Goal: Task Accomplishment & Management: Complete application form

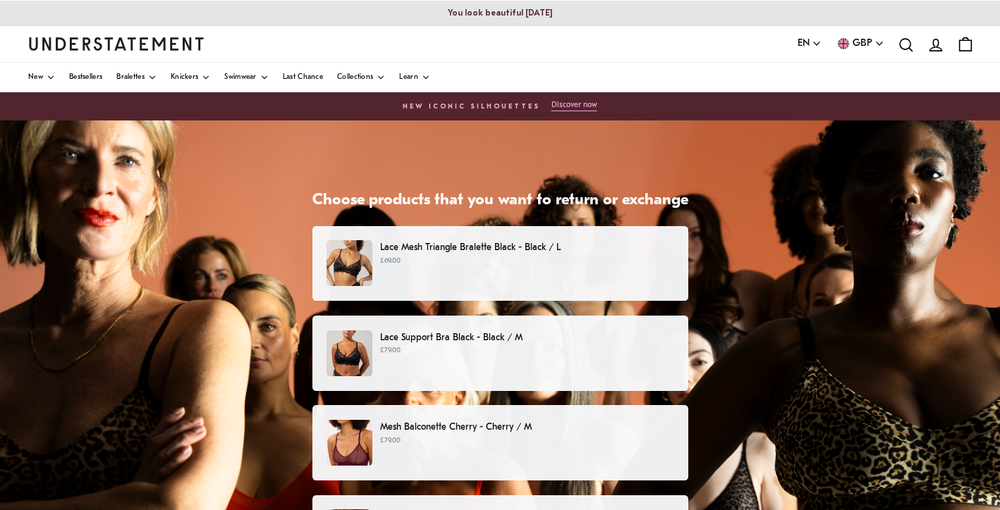
click at [579, 362] on div "Lace Support Bra Black - Black / M £79.00" at bounding box center [499, 354] width 346 height 46
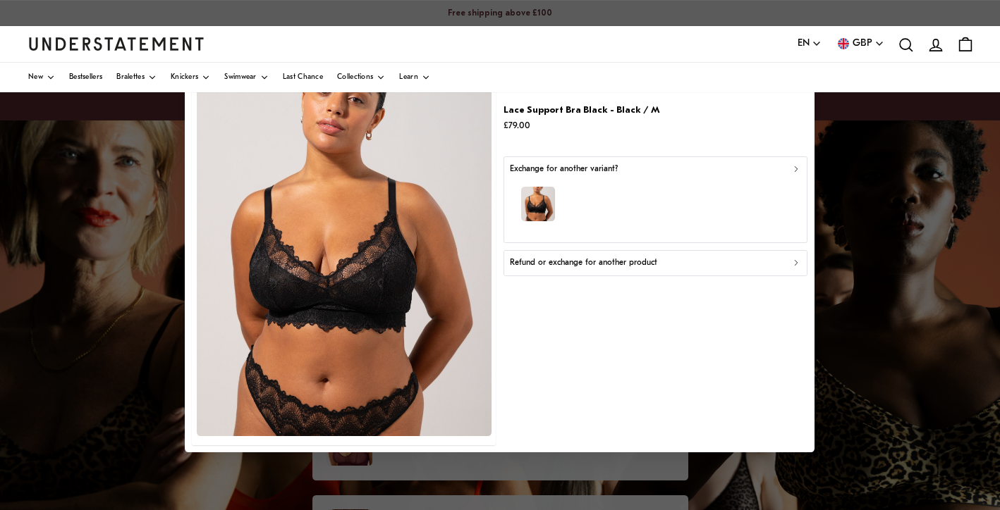
click at [622, 266] on p "Refund or exchange for another product" at bounding box center [583, 263] width 147 height 13
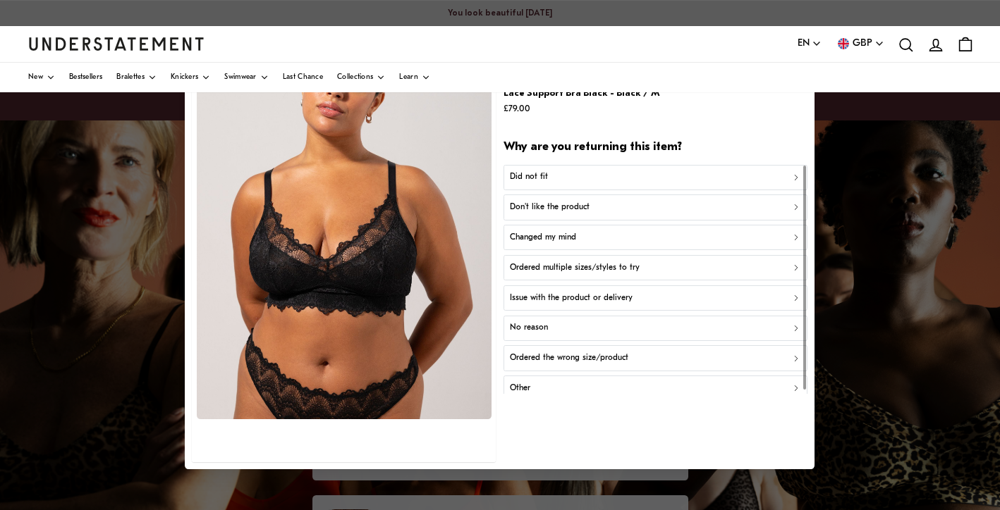
click at [557, 168] on button "Did not fit" at bounding box center [655, 176] width 304 height 25
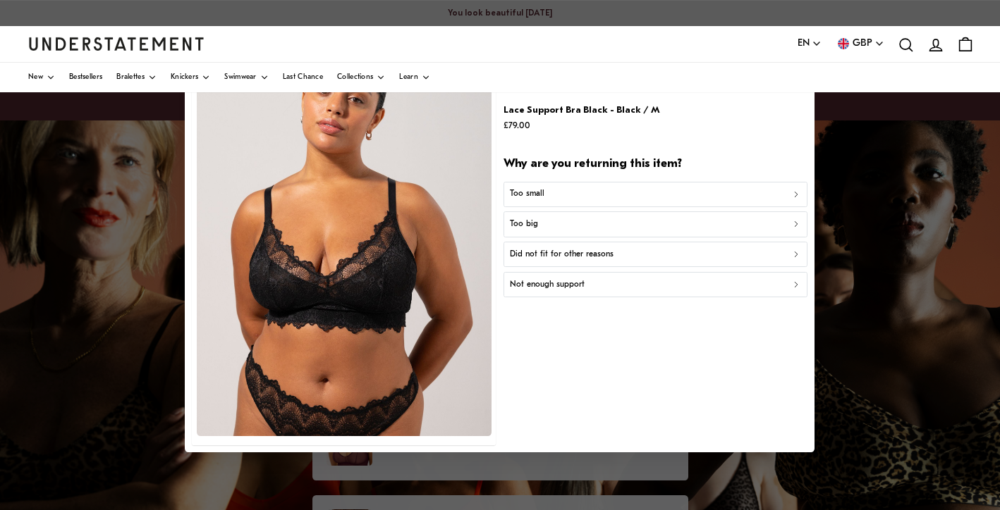
click at [544, 221] on div "Too big" at bounding box center [656, 224] width 292 height 13
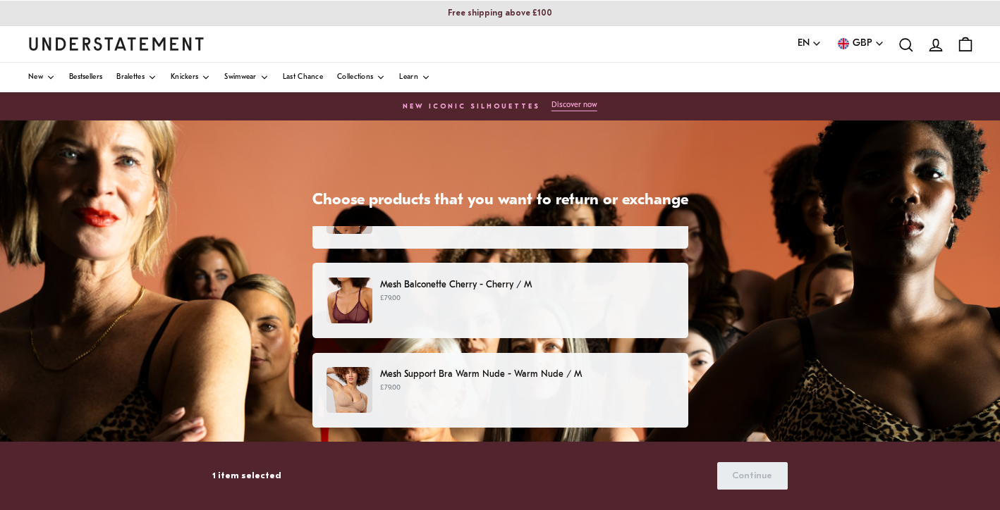
scroll to position [153, 0]
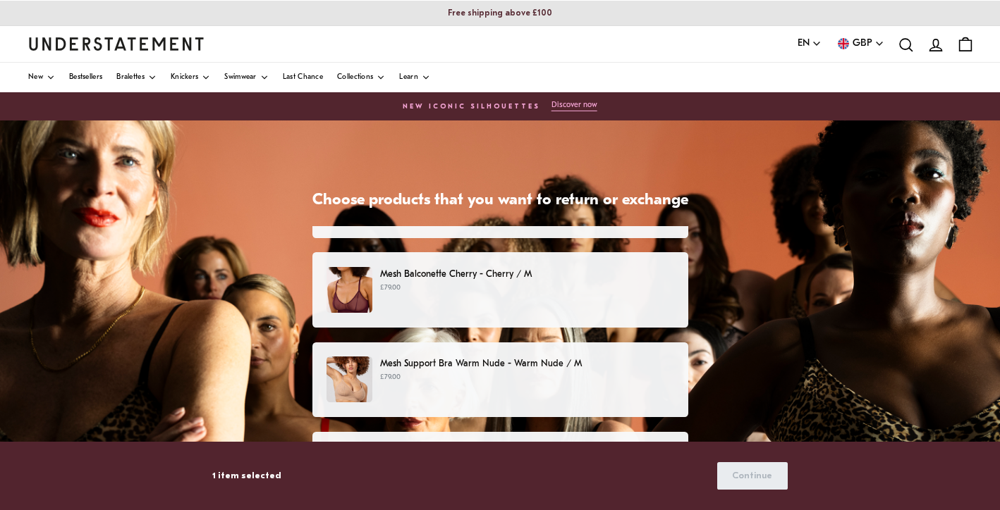
click at [637, 283] on p "£79.00" at bounding box center [526, 288] width 293 height 11
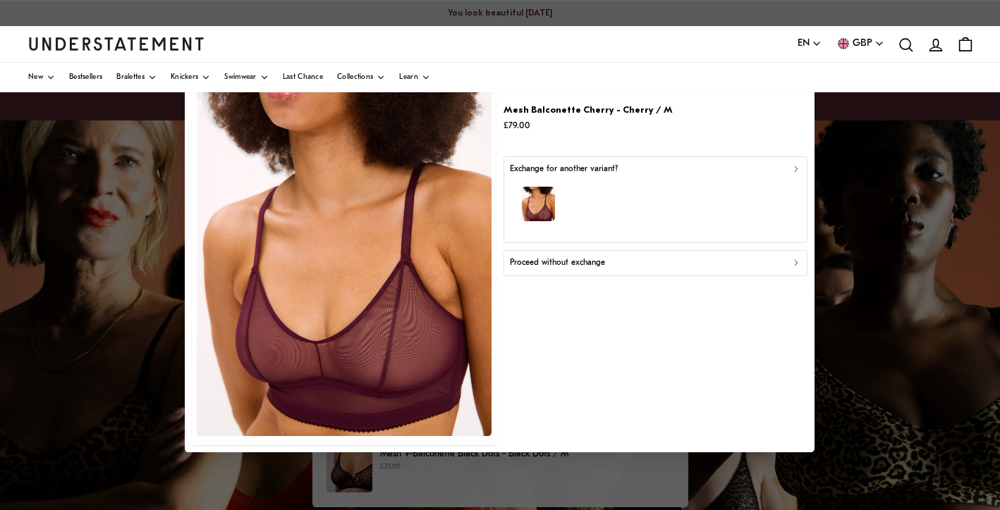
click at [561, 257] on p "Proceed without exchange" at bounding box center [557, 263] width 95 height 13
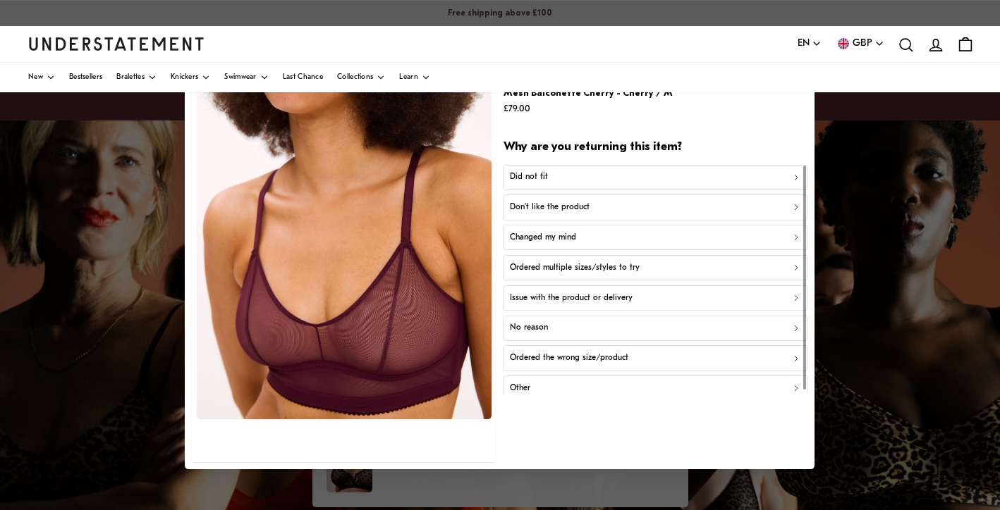
click at [548, 176] on div "Did not fit" at bounding box center [656, 177] width 292 height 13
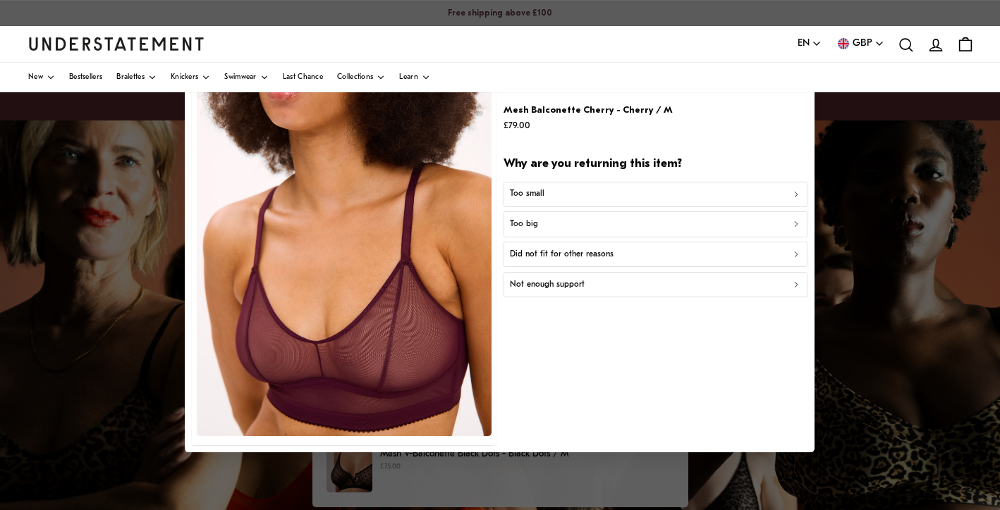
click at [540, 221] on div "Too big" at bounding box center [656, 224] width 292 height 13
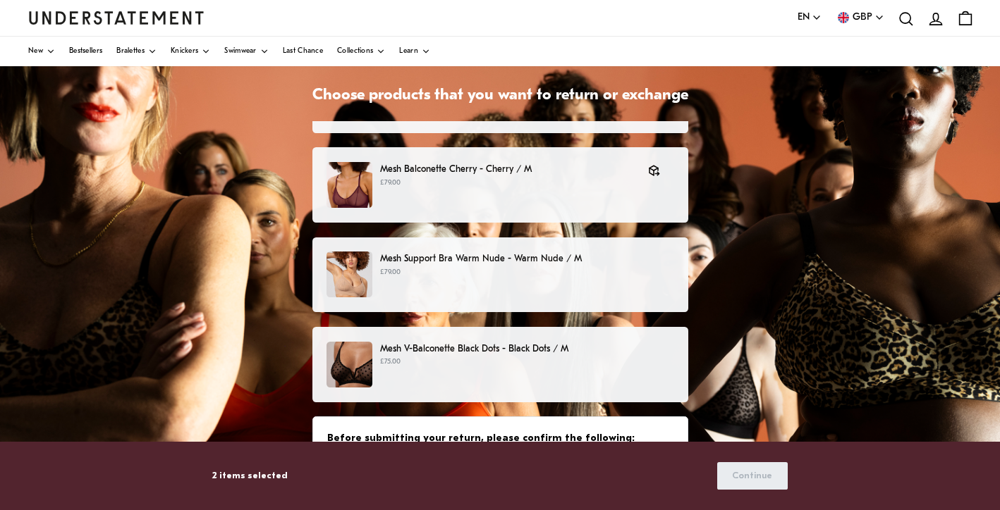
scroll to position [160, 0]
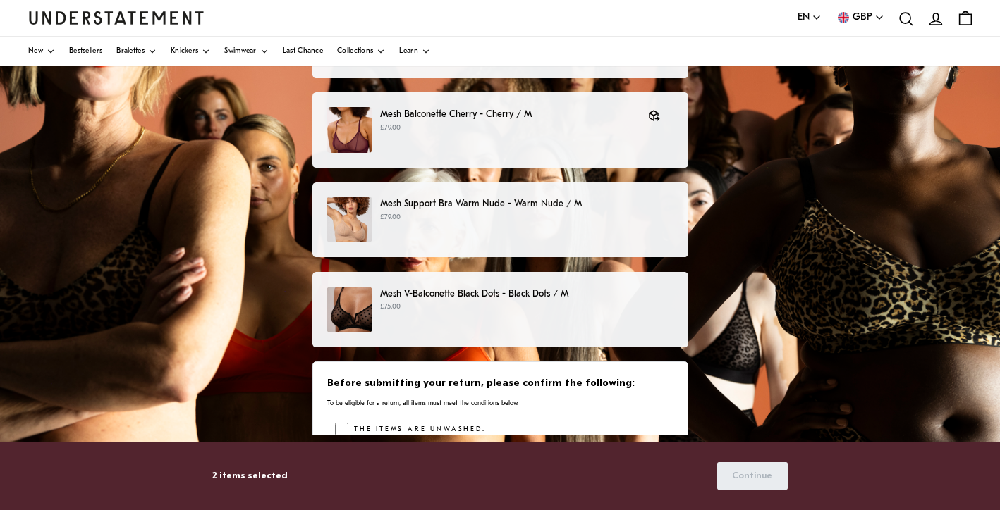
click at [634, 307] on p "£75.00" at bounding box center [526, 307] width 293 height 11
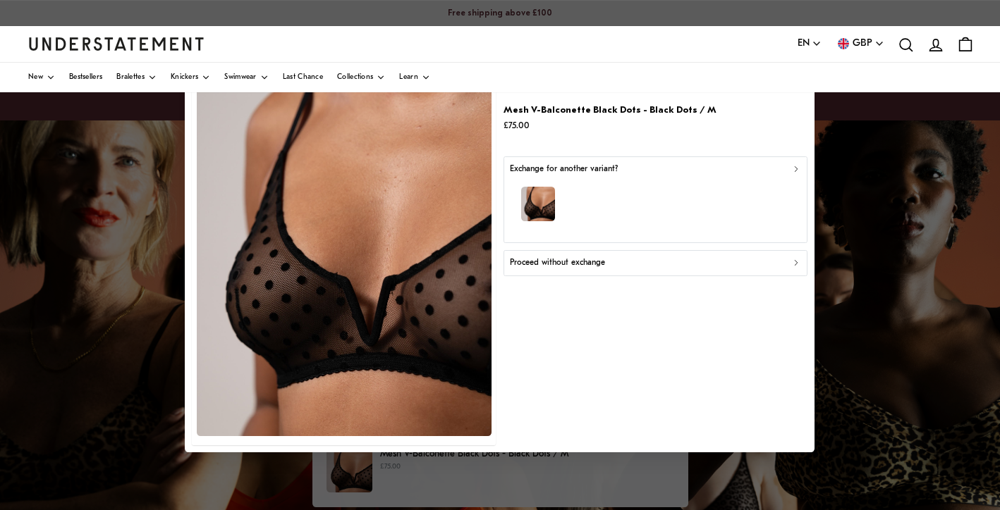
click at [569, 264] on p "Proceed without exchange" at bounding box center [557, 263] width 95 height 13
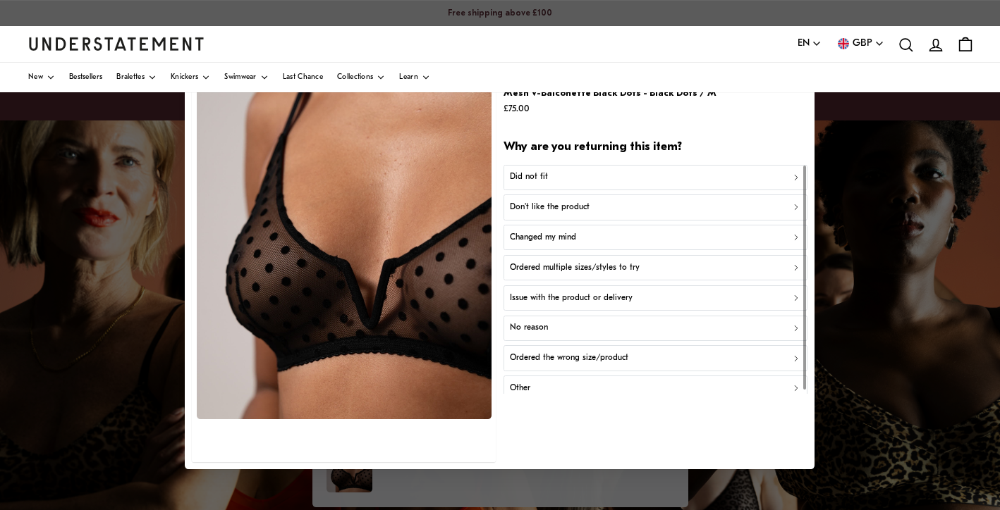
click at [543, 175] on p "Did not fit" at bounding box center [529, 177] width 38 height 13
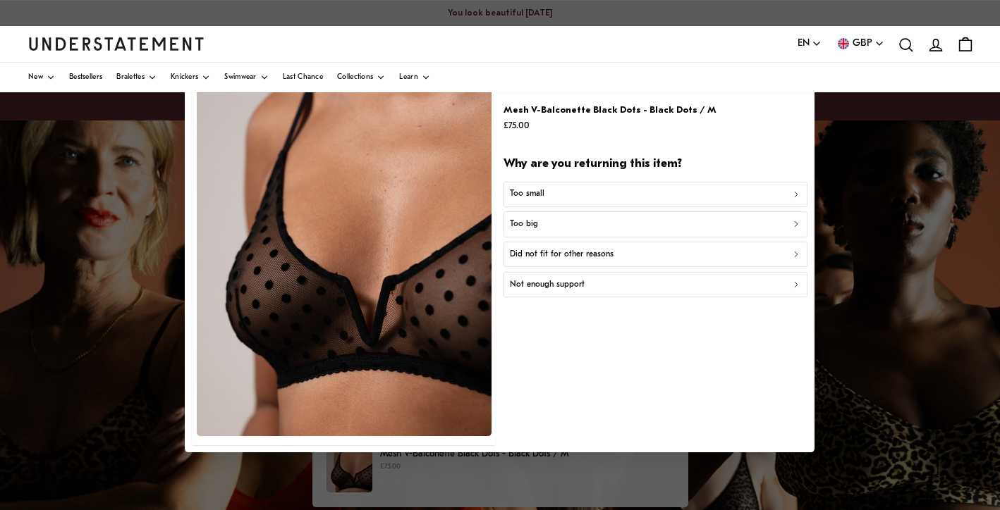
click at [537, 197] on p "Too small" at bounding box center [527, 194] width 35 height 13
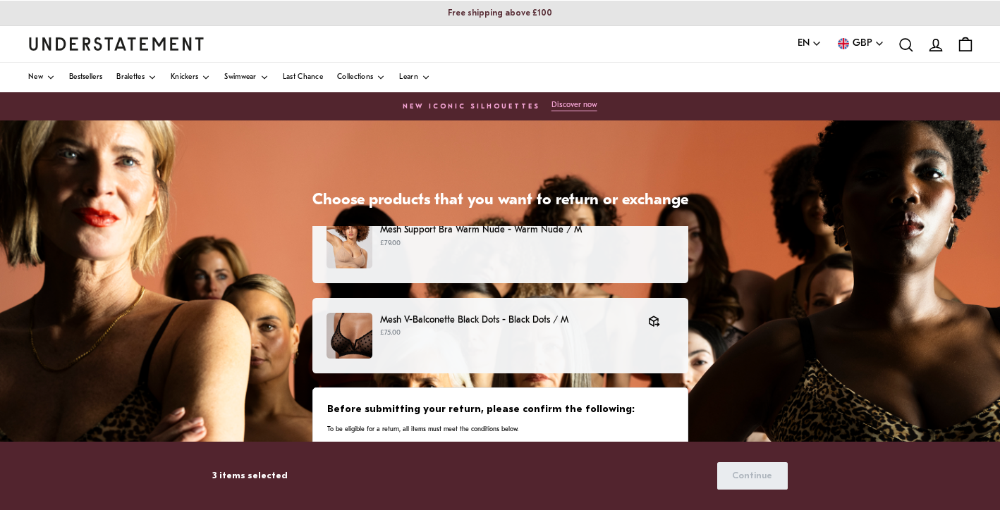
scroll to position [286, 0]
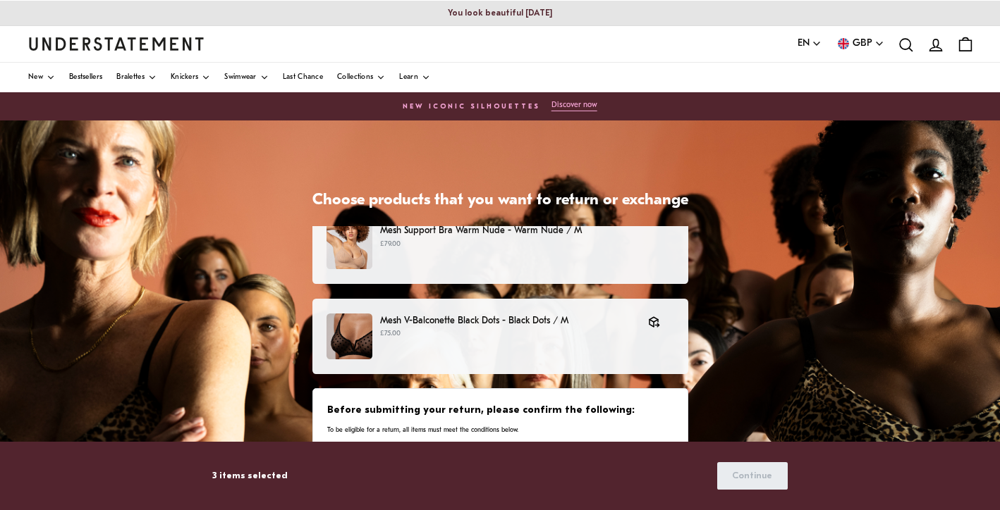
click at [628, 414] on h3 "Before submitting your return, please confirm the following:" at bounding box center [499, 411] width 345 height 14
click at [512, 424] on div "Before submitting your return, please confirm the following: To be eligible for…" at bounding box center [499, 419] width 345 height 31
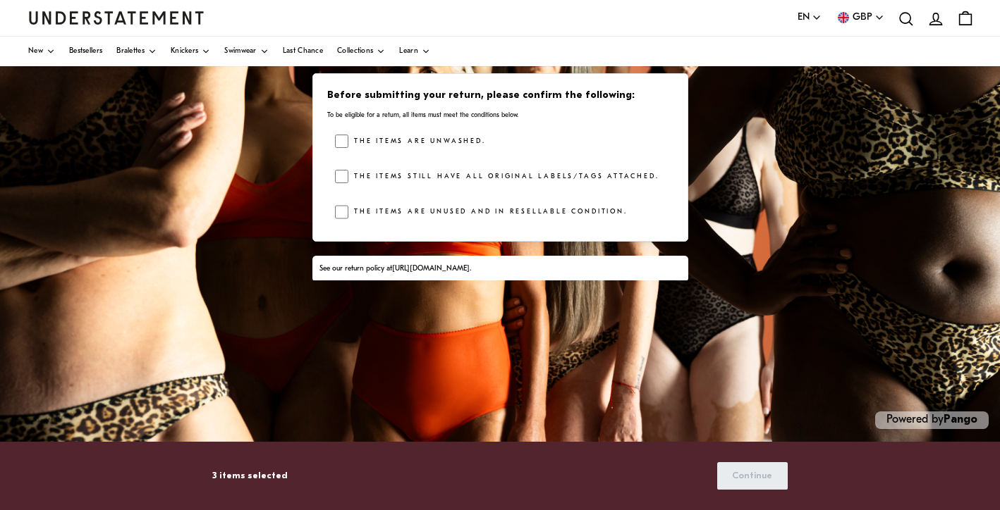
scroll to position [315, 0]
click at [751, 476] on span "Continue" at bounding box center [752, 476] width 40 height 26
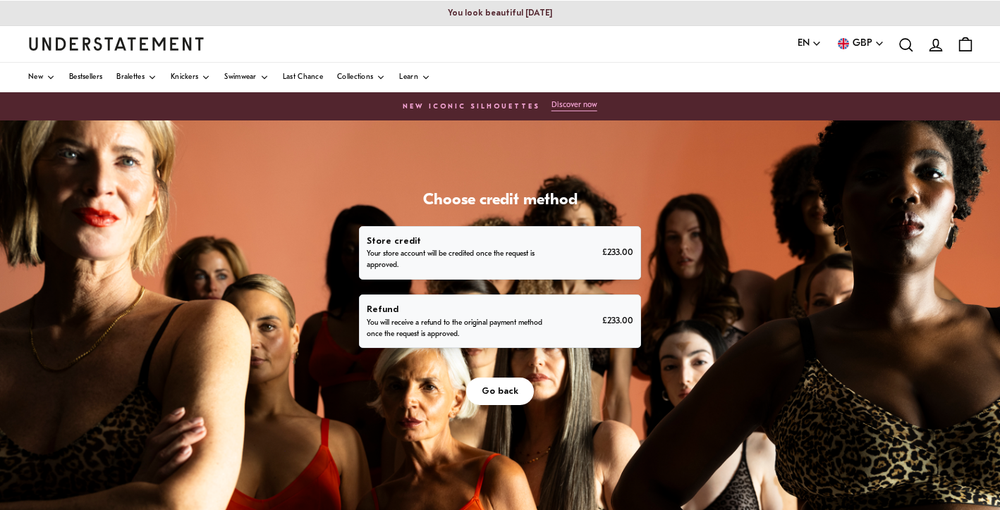
click at [497, 325] on p "You will receive a refund to the original payment method once the request is ap…" at bounding box center [455, 329] width 176 height 23
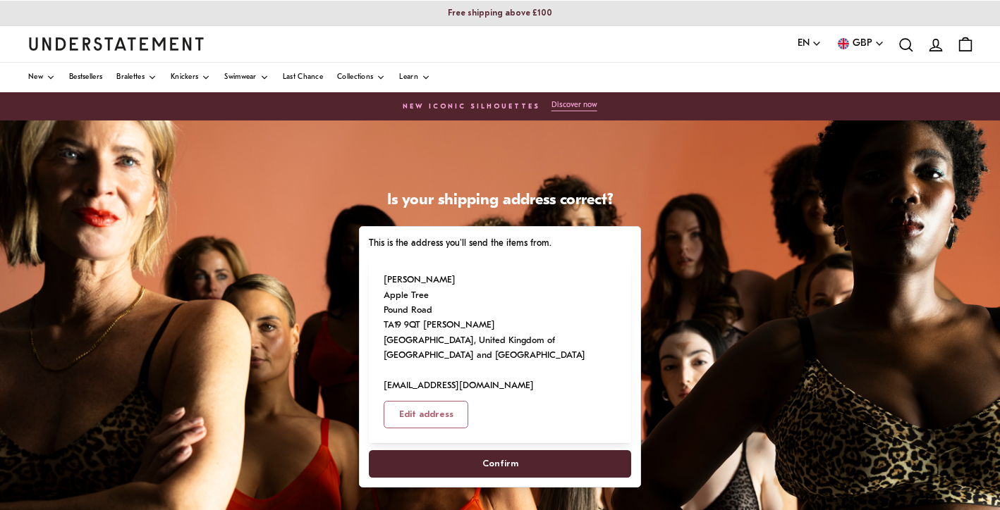
click at [480, 460] on span "Confirm" at bounding box center [499, 464] width 231 height 26
select select "**"
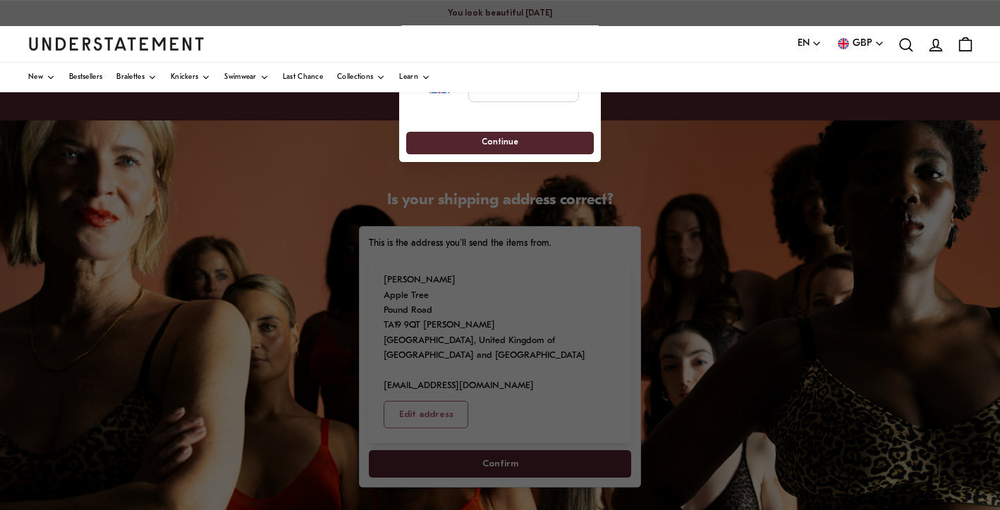
click at [472, 461] on div at bounding box center [500, 255] width 1000 height 510
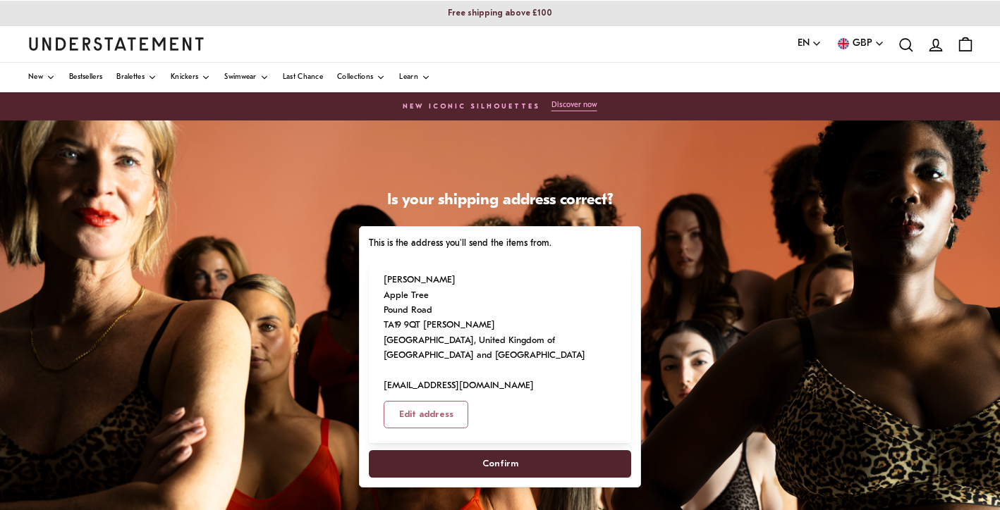
click at [509, 460] on span "Confirm" at bounding box center [500, 464] width 36 height 26
click at [495, 464] on span "Confirm" at bounding box center [500, 464] width 36 height 26
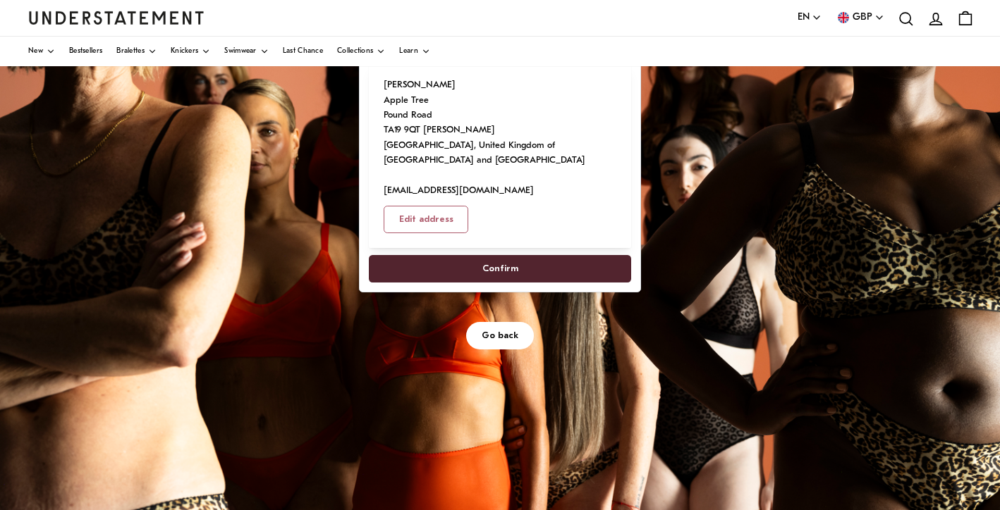
scroll to position [192, 0]
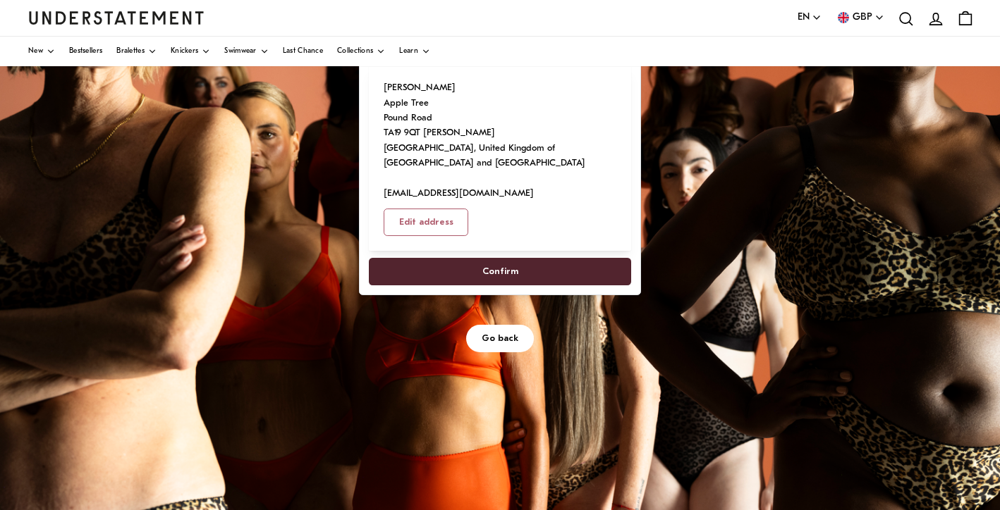
click at [494, 275] on span "Confirm" at bounding box center [500, 272] width 36 height 26
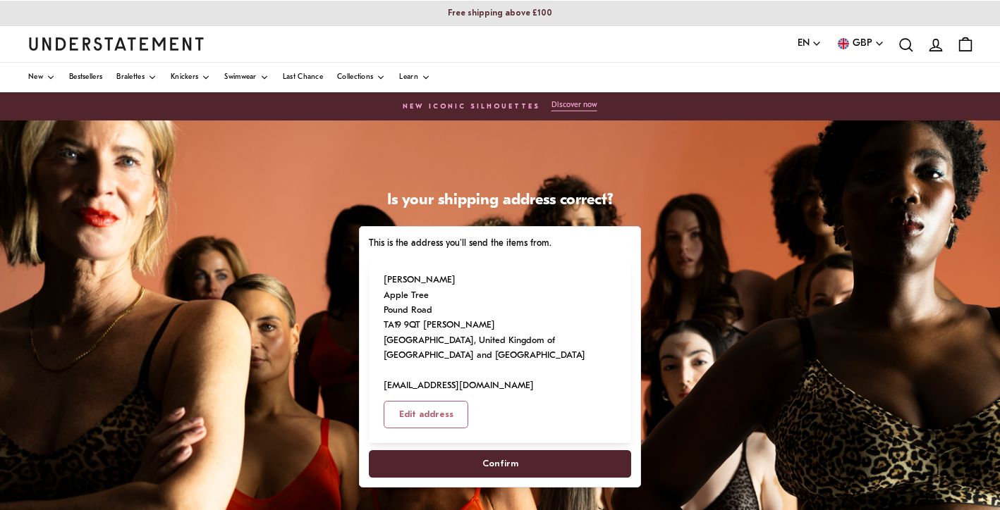
scroll to position [0, 0]
click at [503, 467] on span "Confirm" at bounding box center [500, 464] width 36 height 26
click at [535, 469] on span "Confirm" at bounding box center [499, 464] width 231 height 26
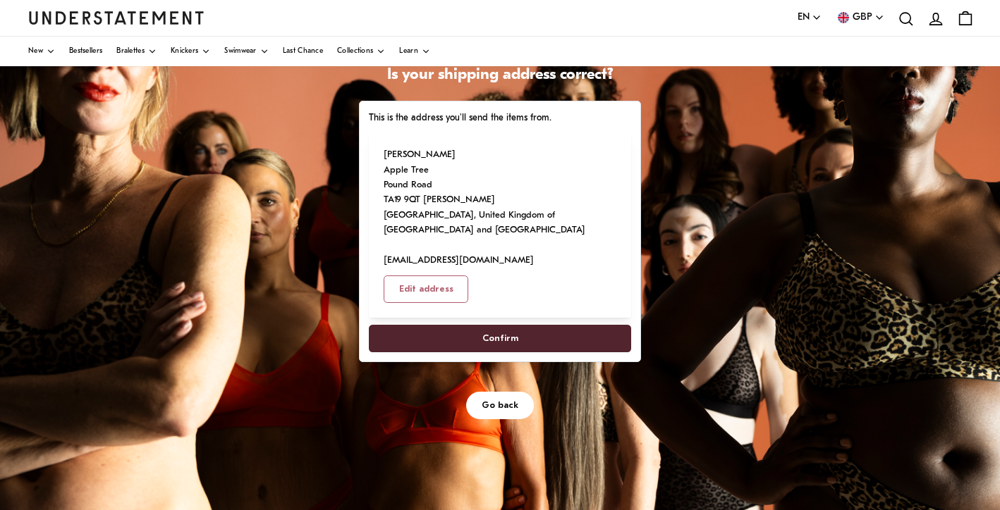
scroll to position [125, 0]
click at [496, 403] on span "Go back" at bounding box center [499, 406] width 37 height 26
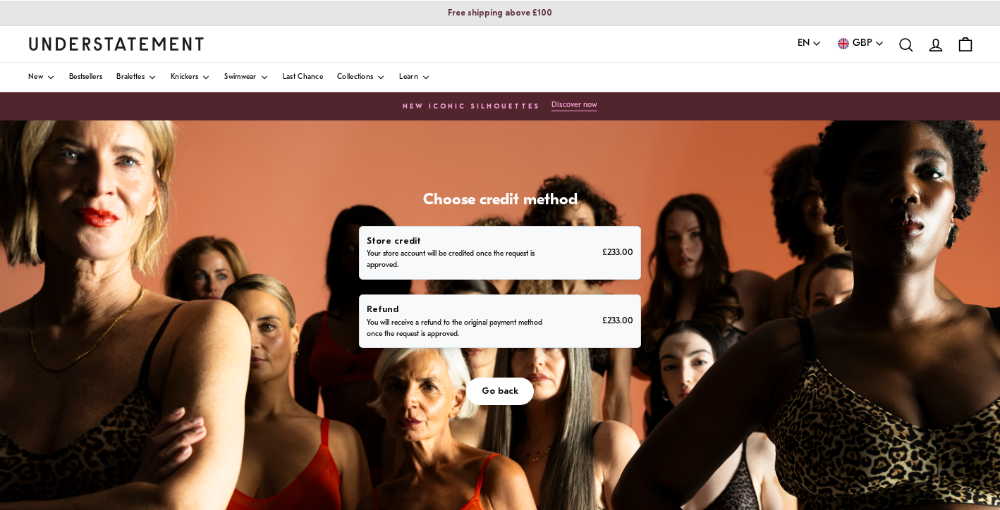
click at [513, 324] on p "You will receive a refund to the original payment method once the request is ap…" at bounding box center [455, 329] width 176 height 23
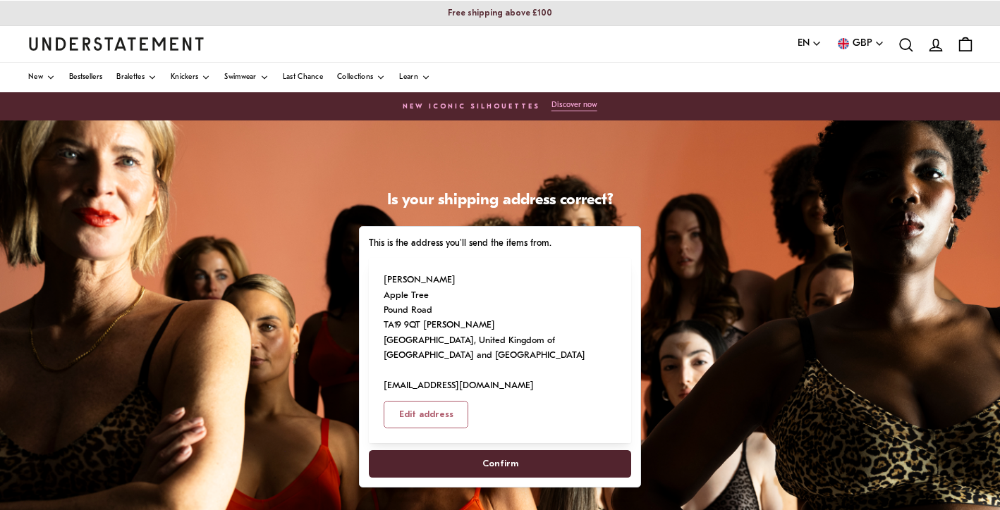
click at [491, 458] on span "Confirm" at bounding box center [500, 464] width 36 height 26
select select "**"
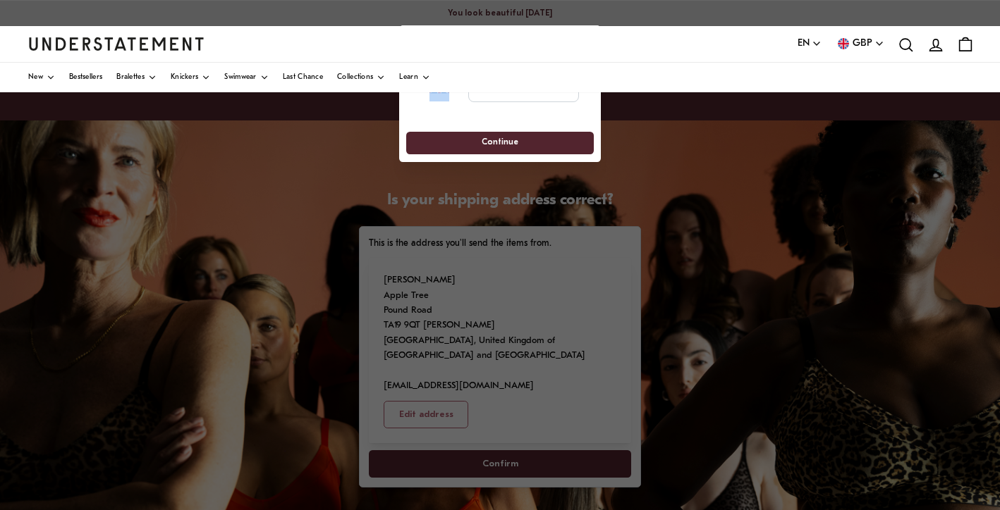
drag, startPoint x: 438, startPoint y: 112, endPoint x: 355, endPoint y: 183, distance: 109.6
click at [485, 94] on input "tel" at bounding box center [523, 87] width 111 height 31
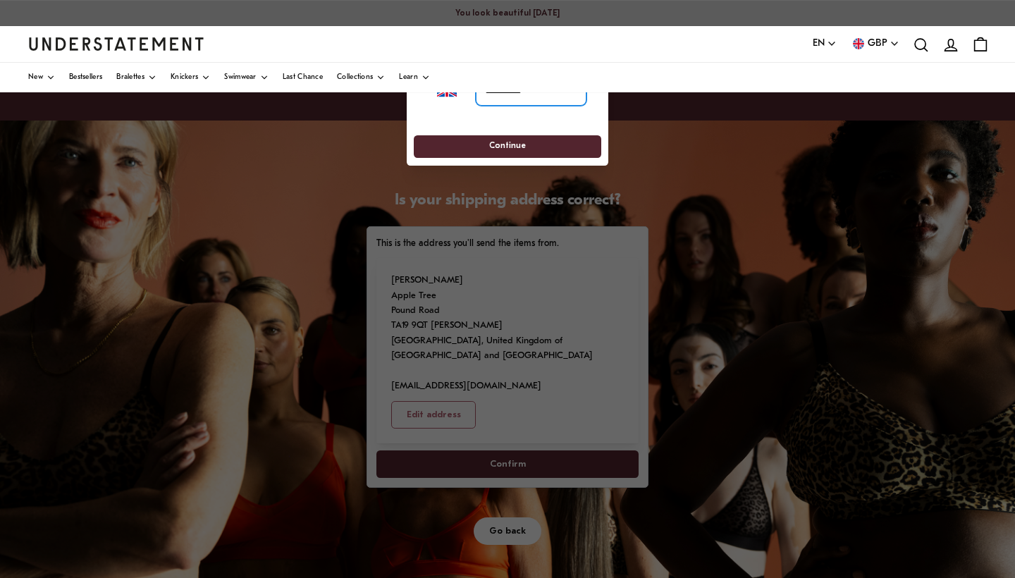
type input "**********"
click at [486, 146] on span "Continue" at bounding box center [506, 147] width 161 height 22
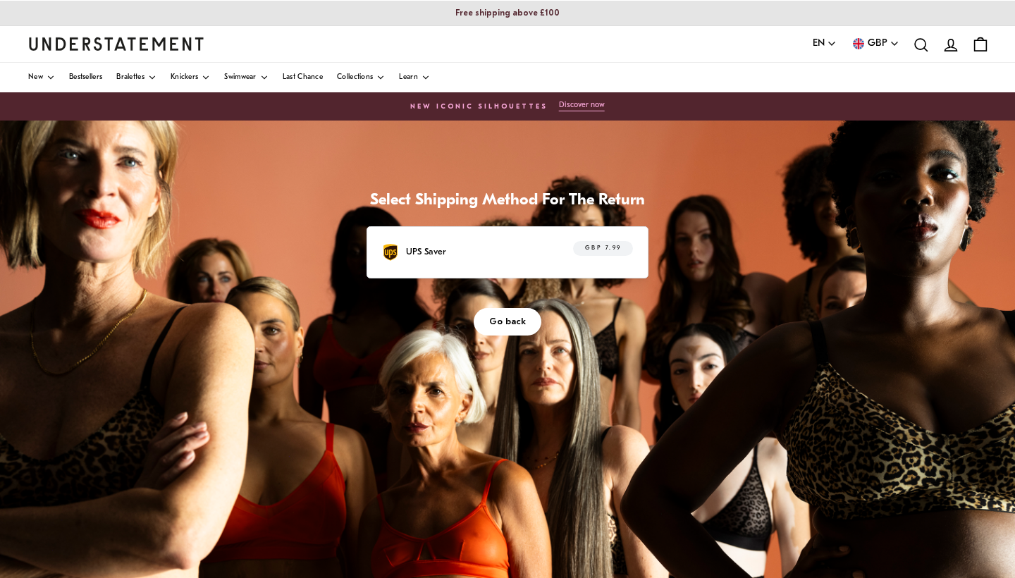
click at [567, 253] on div "GBP 7.99" at bounding box center [595, 252] width 75 height 22
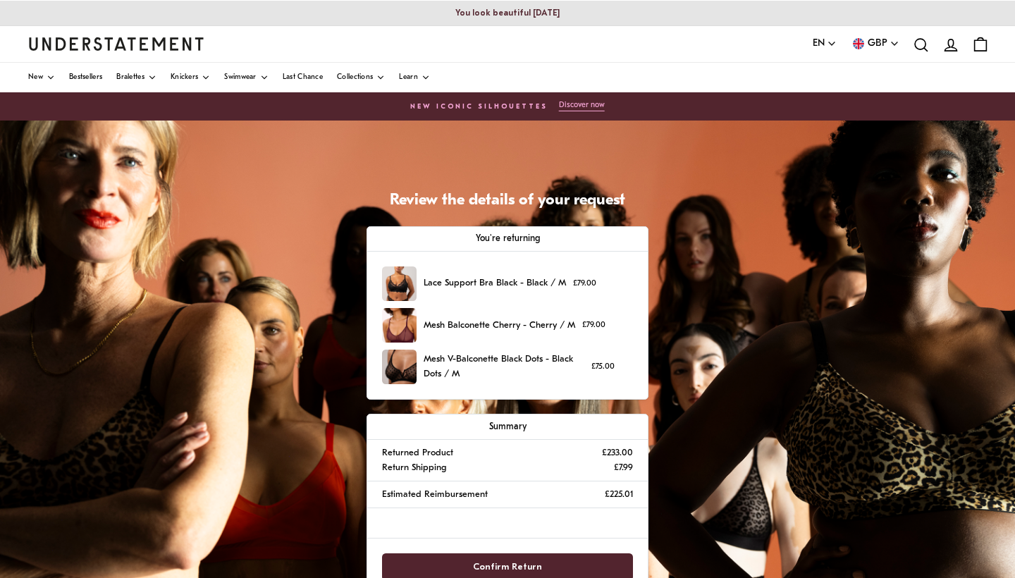
click at [505, 510] on span "Confirm Return" at bounding box center [507, 567] width 69 height 26
